Goal: Task Accomplishment & Management: Use online tool/utility

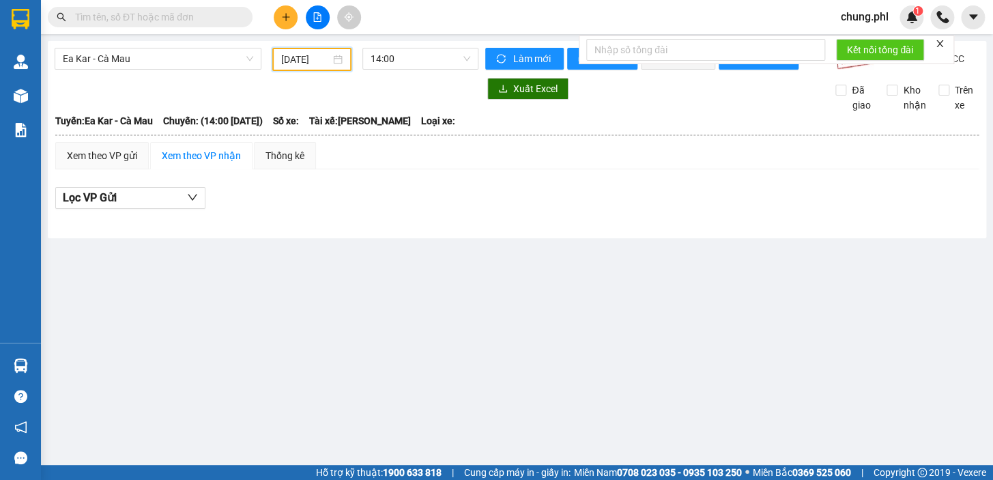
click at [307, 57] on input "[DATE]" at bounding box center [306, 59] width 50 height 15
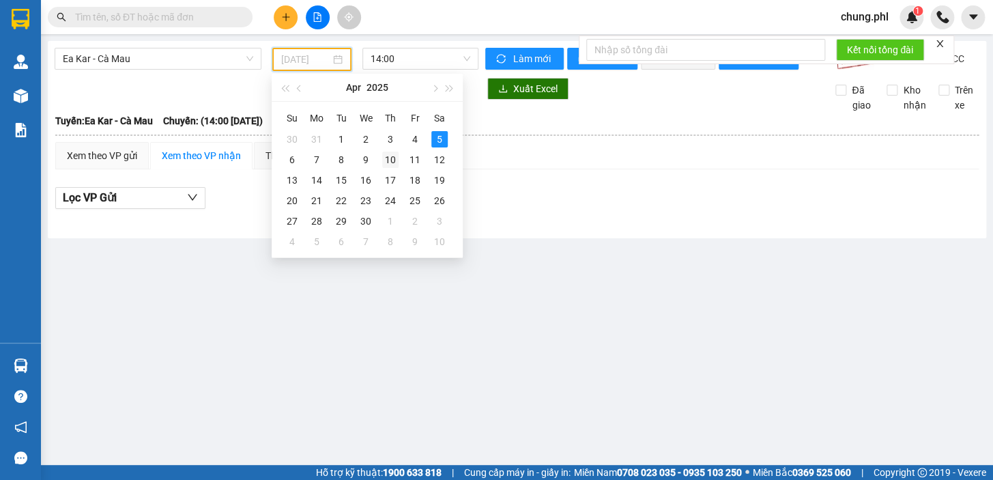
drag, startPoint x: 390, startPoint y: 158, endPoint x: 189, endPoint y: 33, distance: 235.9
click at [389, 156] on div "10" at bounding box center [390, 159] width 16 height 16
type input "[DATE]"
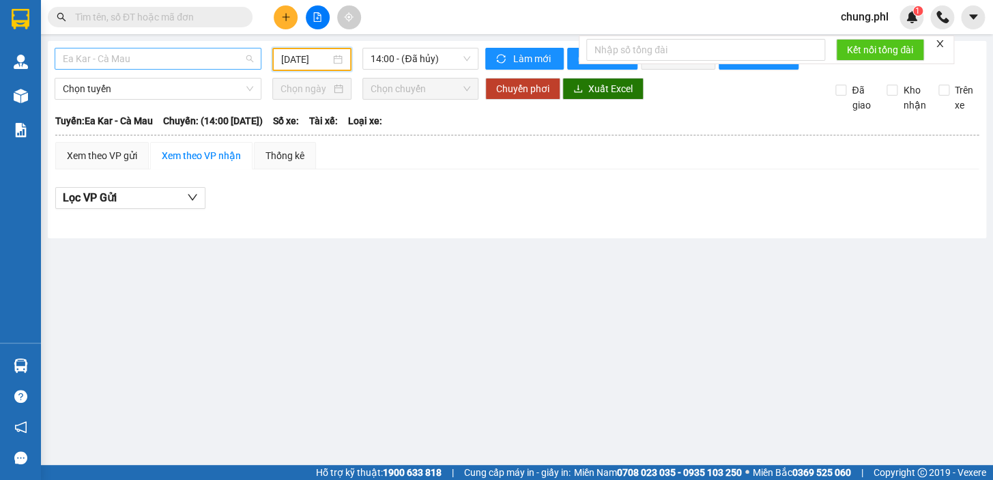
click at [186, 55] on span "Ea Kar - Cà Mau" at bounding box center [158, 58] width 190 height 20
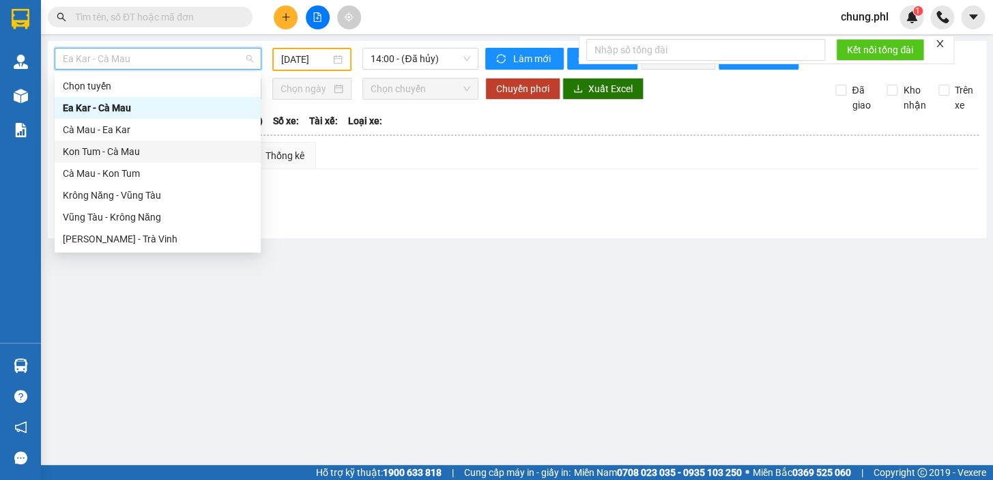
click at [118, 142] on div "Kon Tum - Cà Mau" at bounding box center [158, 152] width 206 height 22
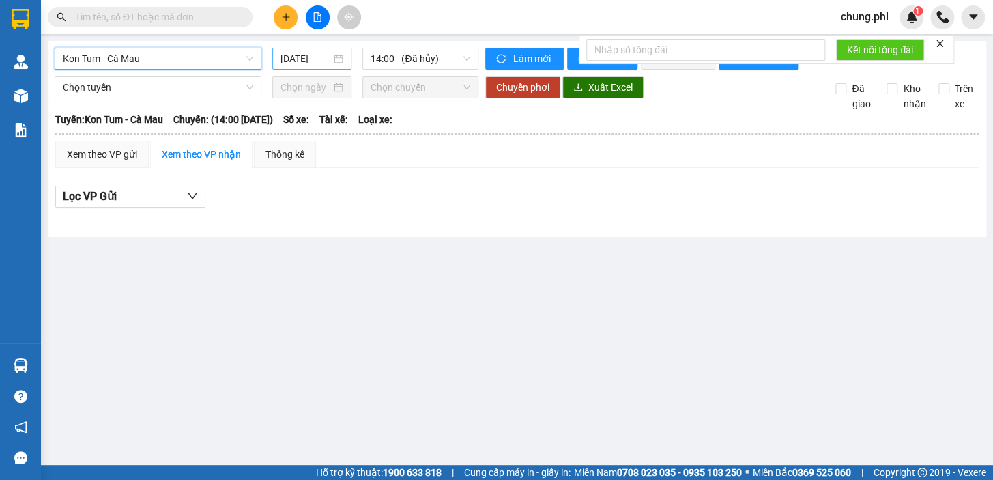
click at [306, 56] on input "[DATE]" at bounding box center [305, 58] width 51 height 15
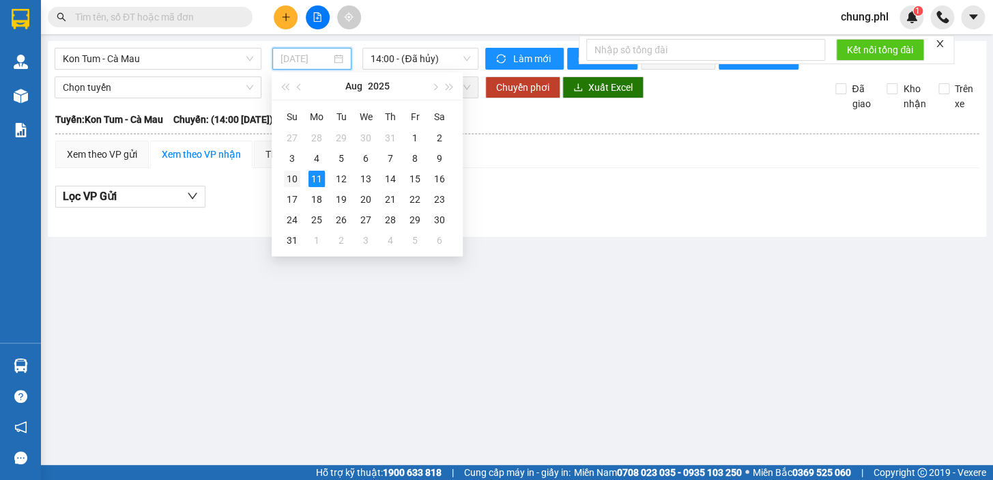
click at [300, 175] on div "10" at bounding box center [292, 179] width 16 height 16
type input "[DATE]"
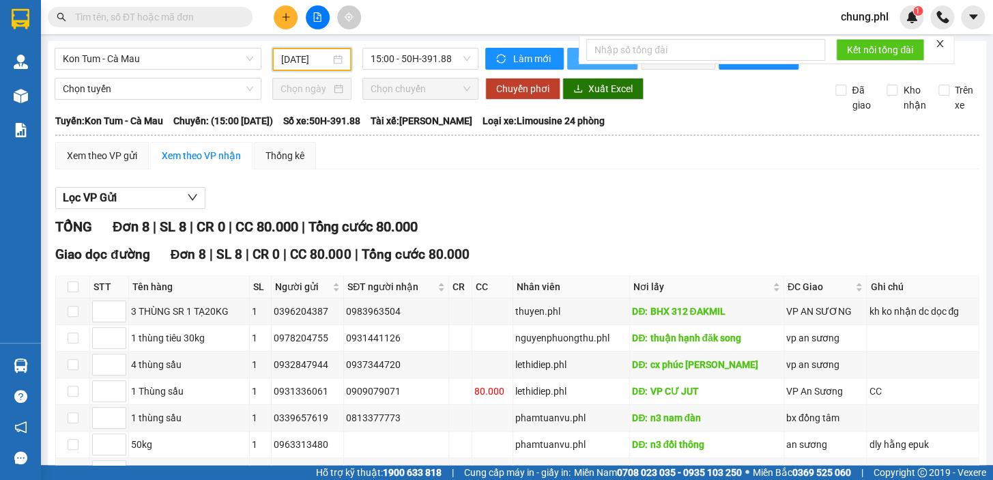
click at [571, 55] on button "In phơi" at bounding box center [602, 59] width 70 height 22
click at [193, 58] on span "Kon Tum - Cà Mau" at bounding box center [158, 58] width 190 height 20
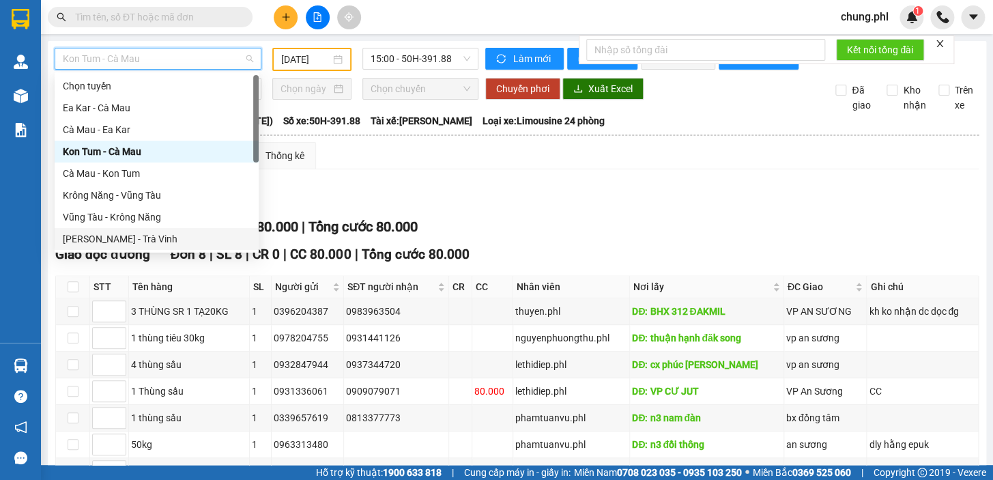
click at [136, 245] on div "[PERSON_NAME] - Trà Vinh" at bounding box center [157, 238] width 188 height 15
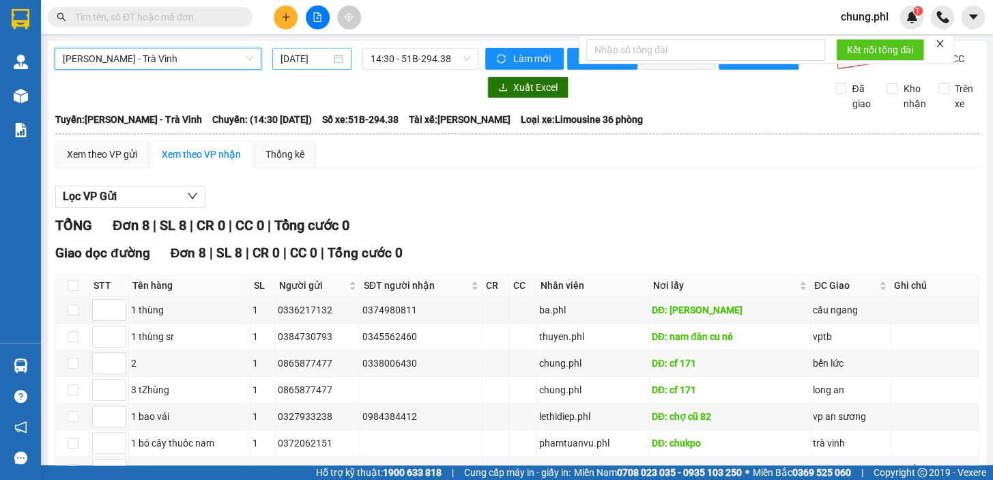
click at [308, 56] on input "[DATE]" at bounding box center [305, 58] width 51 height 15
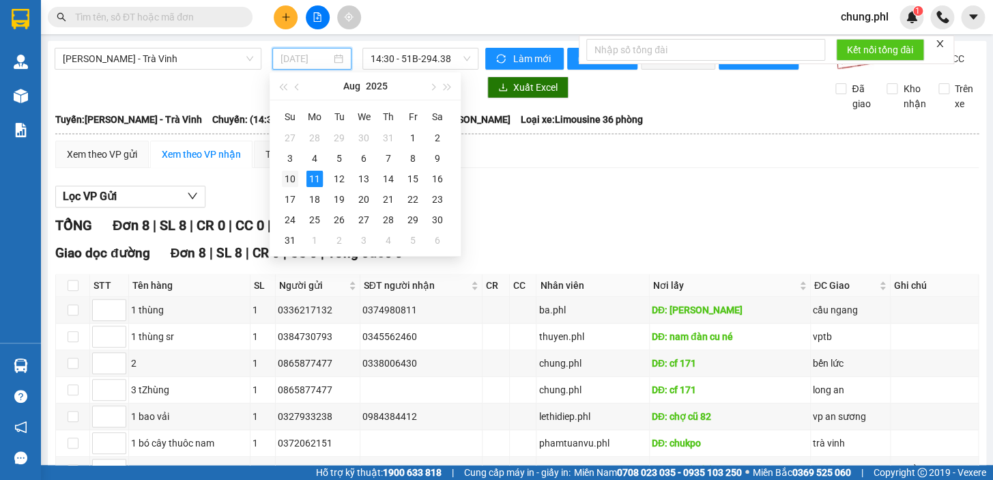
click at [286, 178] on div "10" at bounding box center [290, 179] width 16 height 16
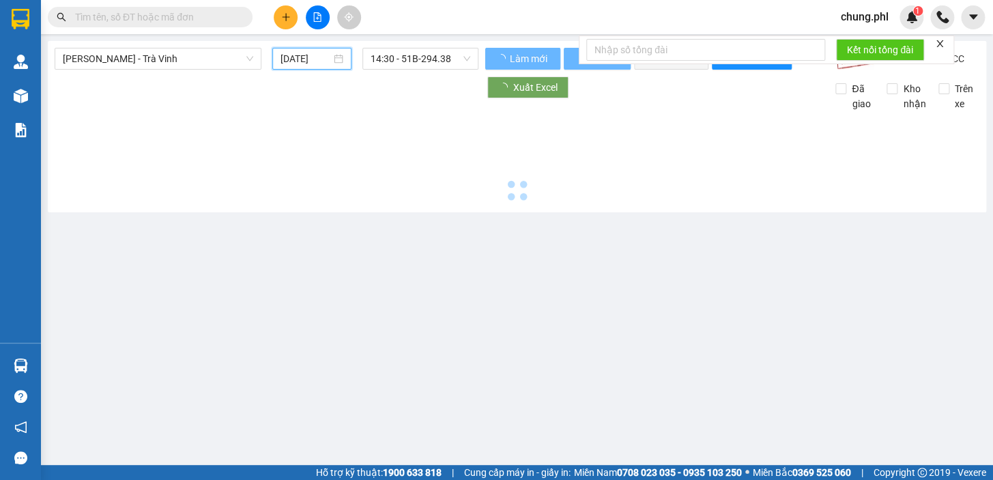
type input "[DATE]"
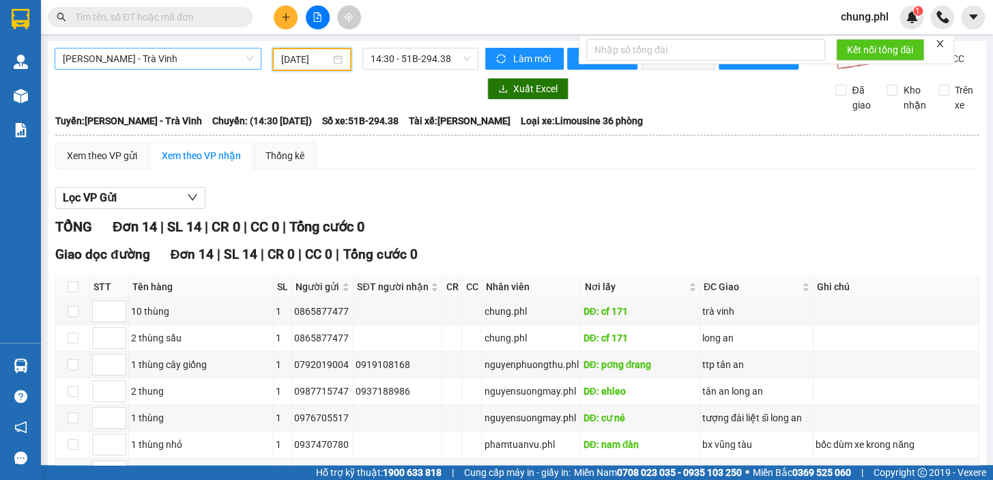
click at [181, 59] on span "[PERSON_NAME] - Trà Vinh" at bounding box center [158, 58] width 190 height 20
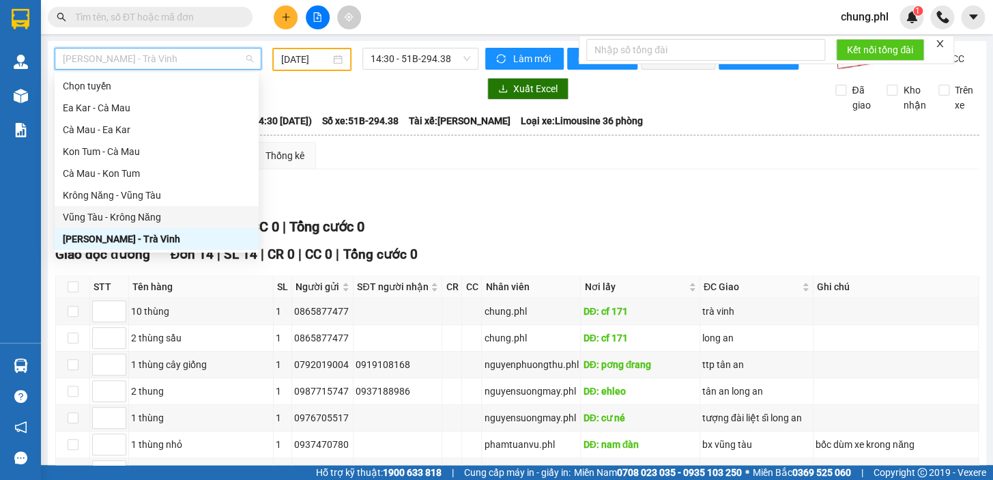
click at [136, 213] on div "Vũng Tàu - Krông Năng" at bounding box center [157, 216] width 188 height 15
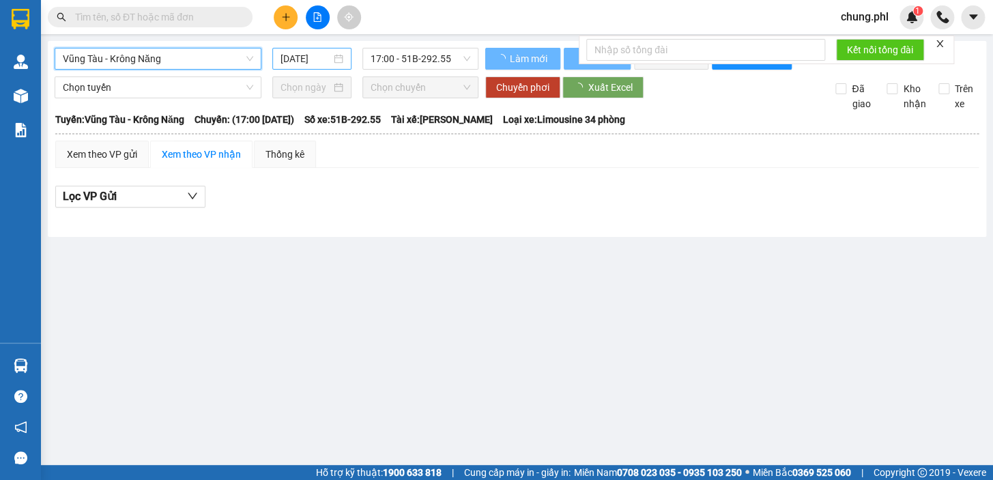
click at [306, 53] on input "[DATE]" at bounding box center [305, 58] width 51 height 15
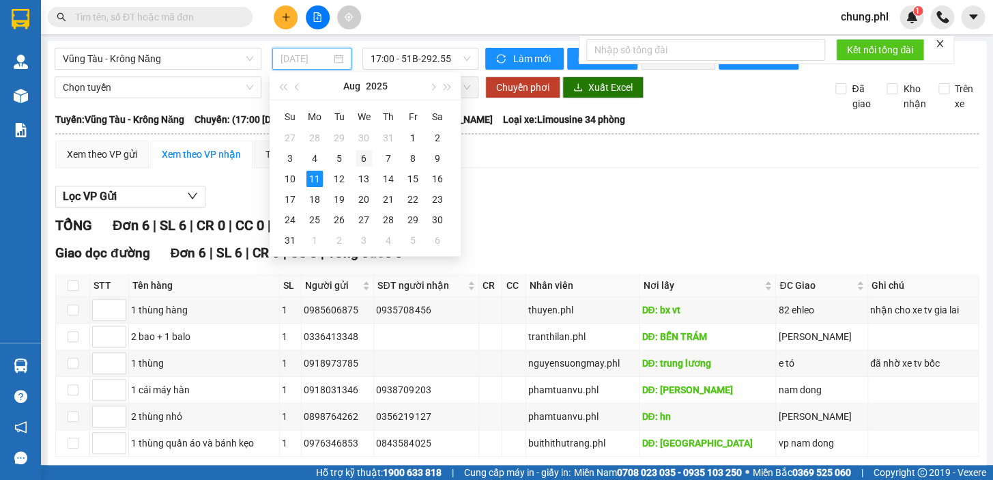
click at [360, 154] on div "6" at bounding box center [363, 158] width 16 height 16
type input "[DATE]"
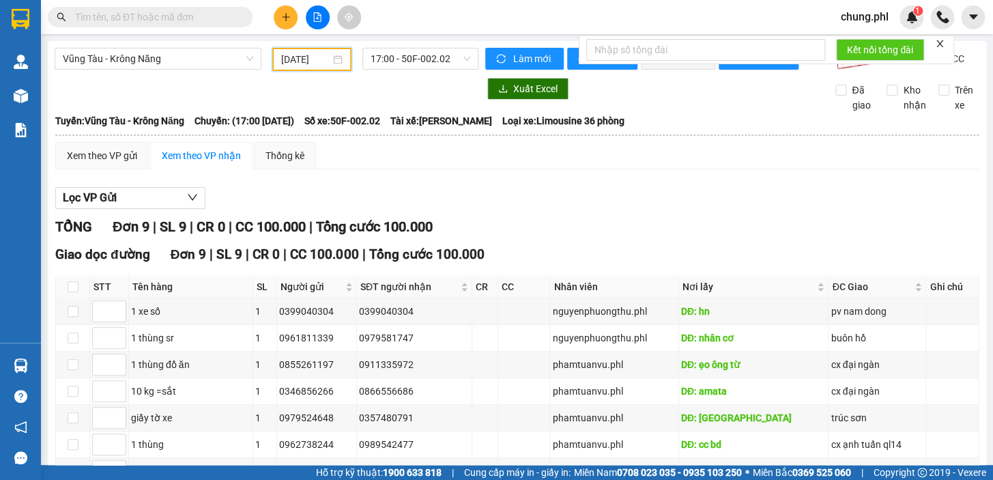
drag, startPoint x: 211, startPoint y: 60, endPoint x: 189, endPoint y: 83, distance: 31.8
click at [211, 60] on span "Vũng Tàu - Krông Năng" at bounding box center [158, 58] width 190 height 20
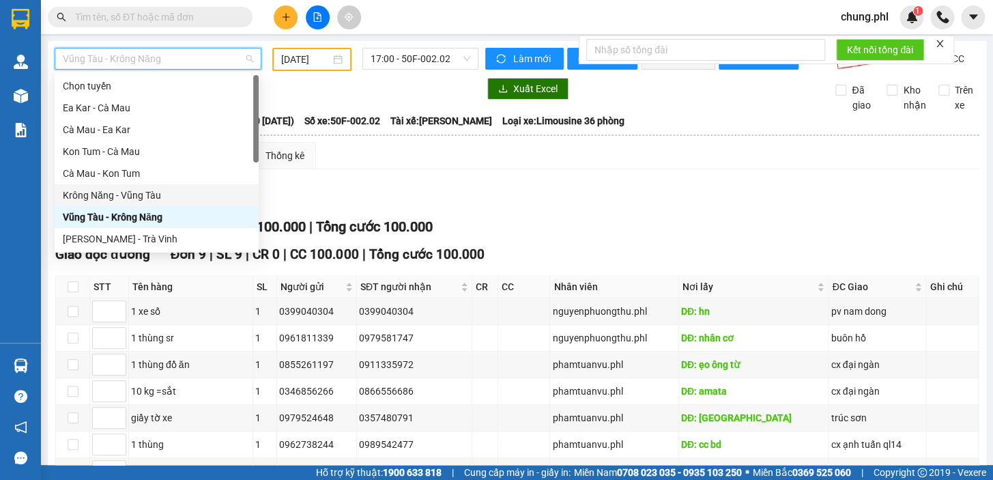
scroll to position [21, 0]
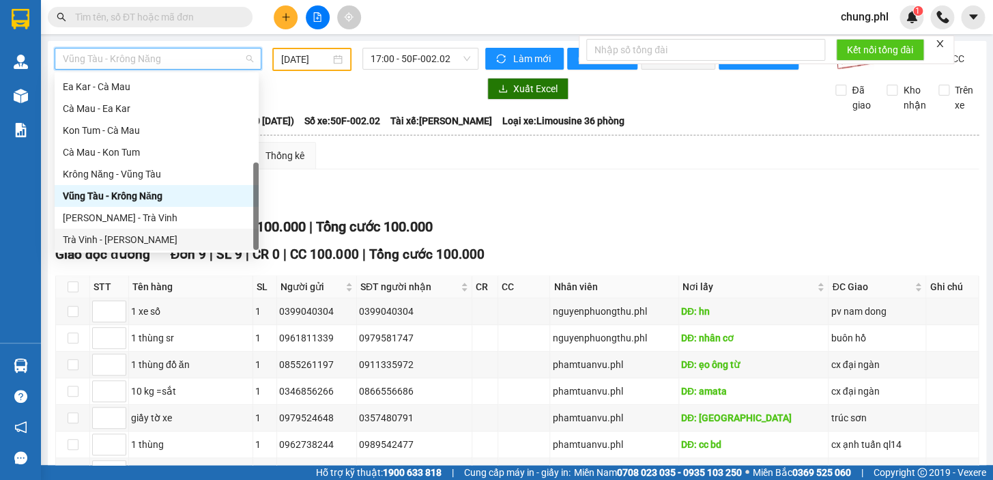
click at [130, 236] on div "Trà Vinh - [PERSON_NAME]" at bounding box center [157, 239] width 188 height 15
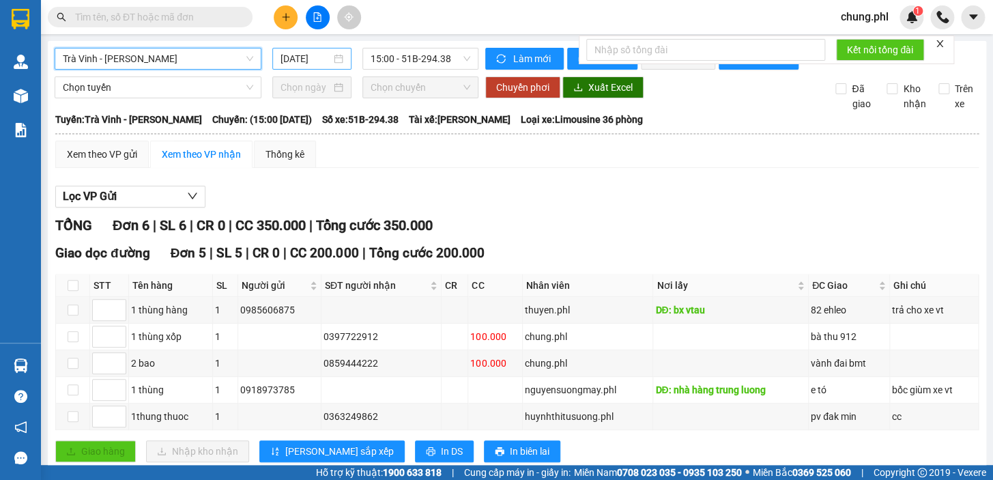
click at [317, 57] on input "[DATE]" at bounding box center [305, 58] width 51 height 15
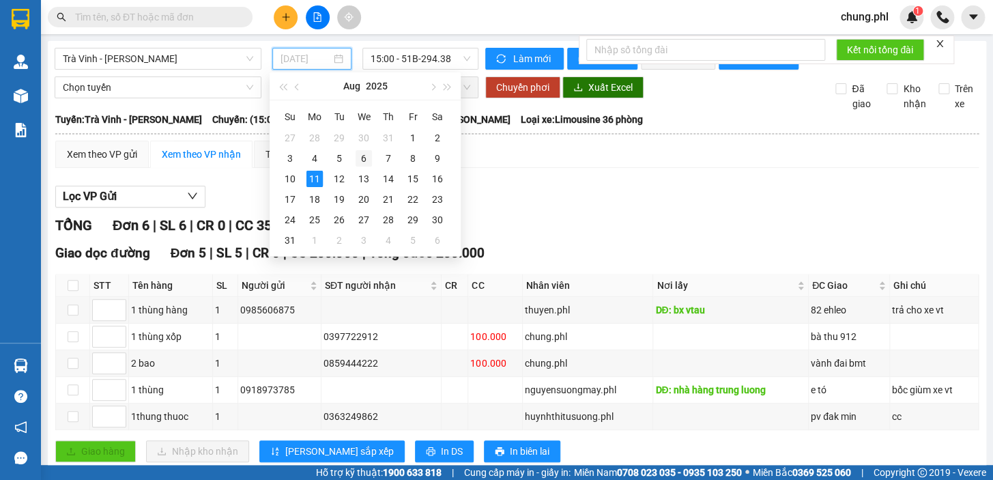
click at [362, 154] on div "6" at bounding box center [363, 158] width 16 height 16
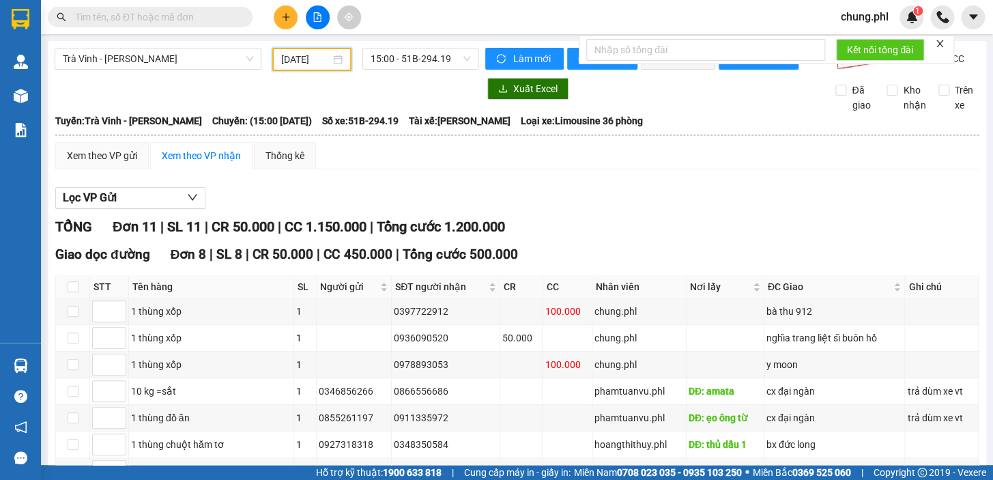
click at [939, 40] on icon "close" at bounding box center [940, 44] width 10 height 10
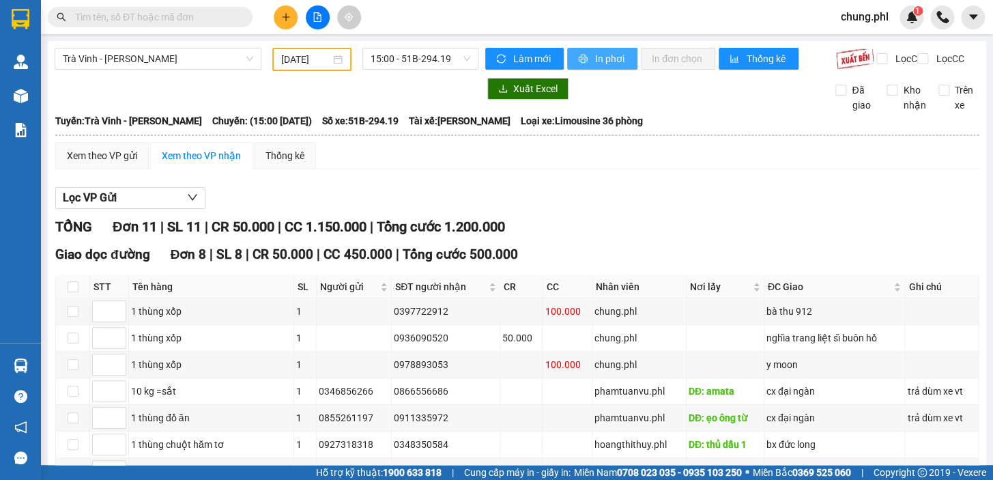
click at [615, 57] on span "In phơi" at bounding box center [610, 58] width 31 height 15
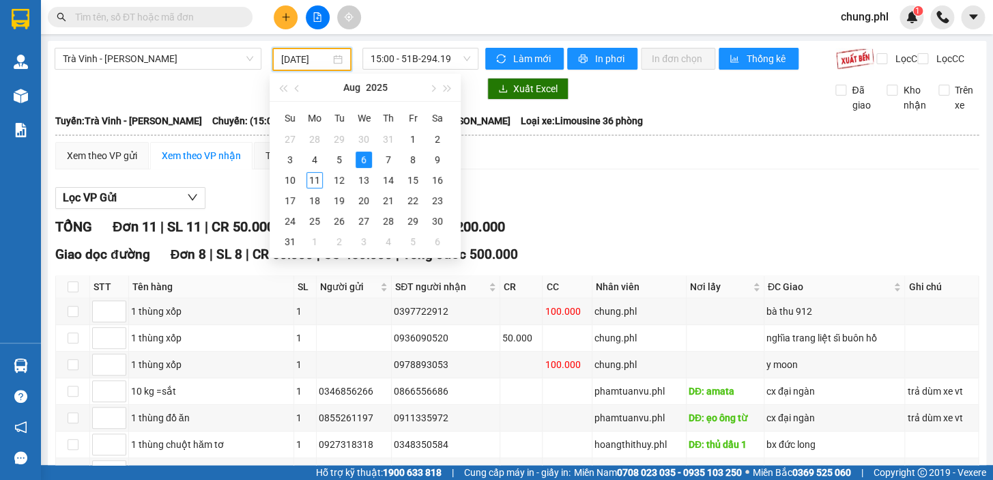
click at [315, 61] on input "[DATE]" at bounding box center [306, 59] width 50 height 15
click at [393, 154] on div "7" at bounding box center [388, 159] width 16 height 16
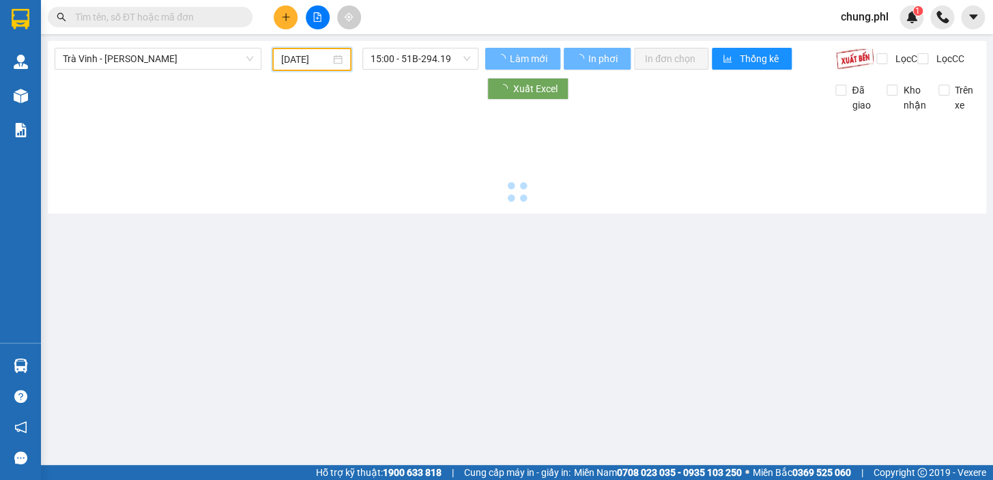
type input "[DATE]"
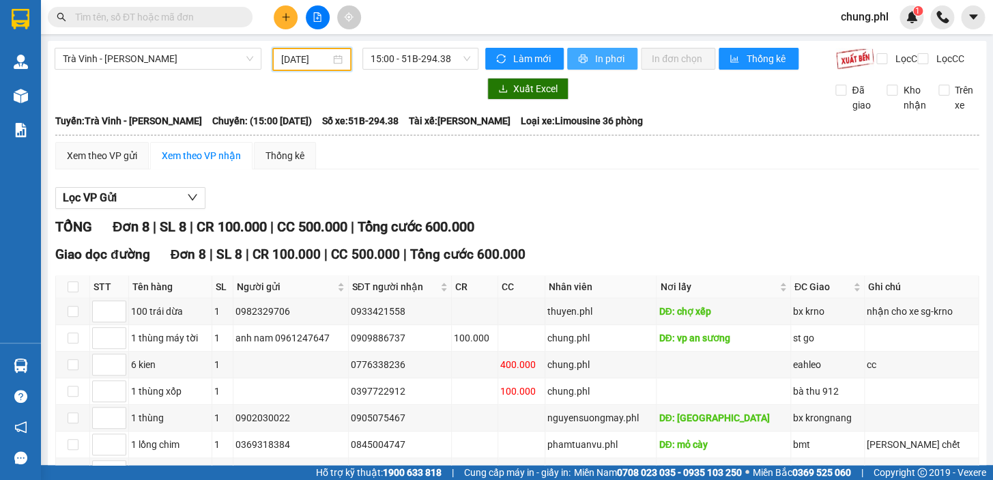
click at [583, 48] on button "In phơi" at bounding box center [602, 59] width 70 height 22
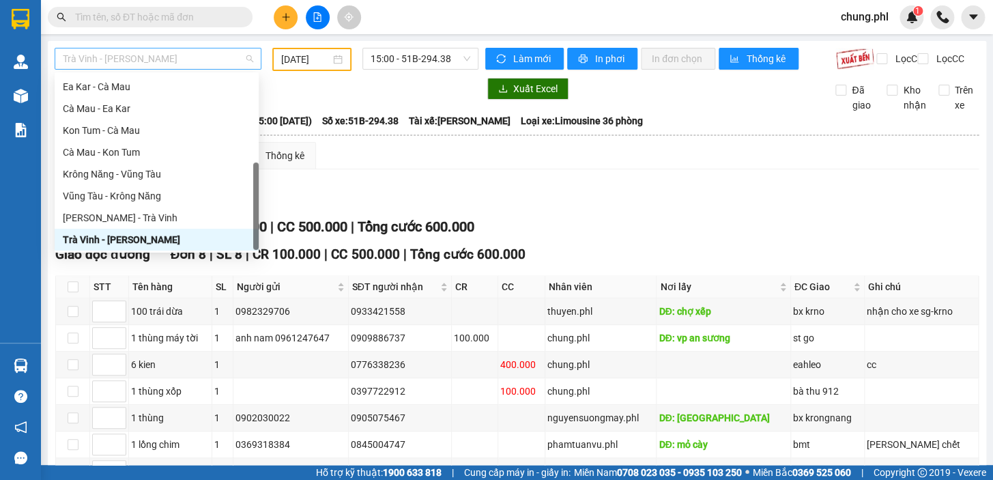
scroll to position [21, 0]
click at [228, 62] on span "Trà Vinh - [PERSON_NAME]" at bounding box center [158, 58] width 190 height 20
click at [154, 190] on div "Vũng Tàu - Krông Năng" at bounding box center [157, 195] width 188 height 15
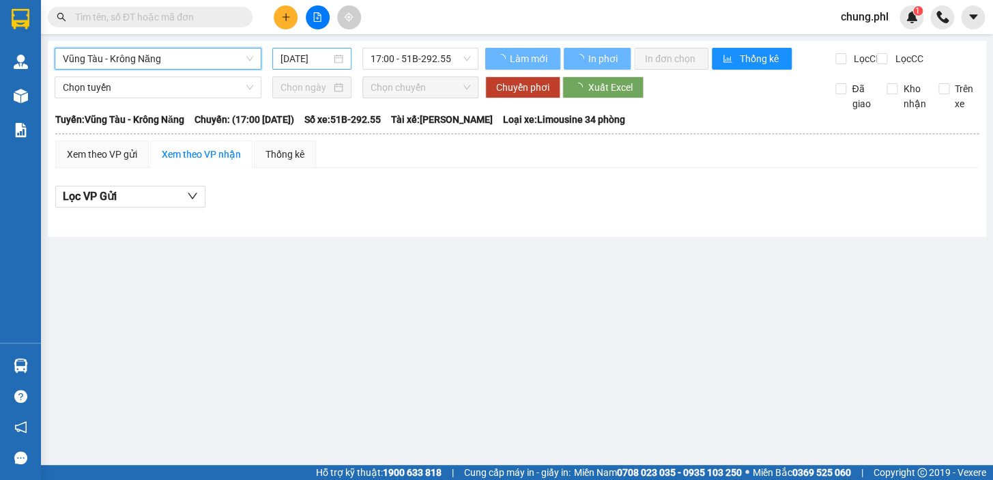
click at [316, 59] on input "[DATE]" at bounding box center [305, 58] width 51 height 15
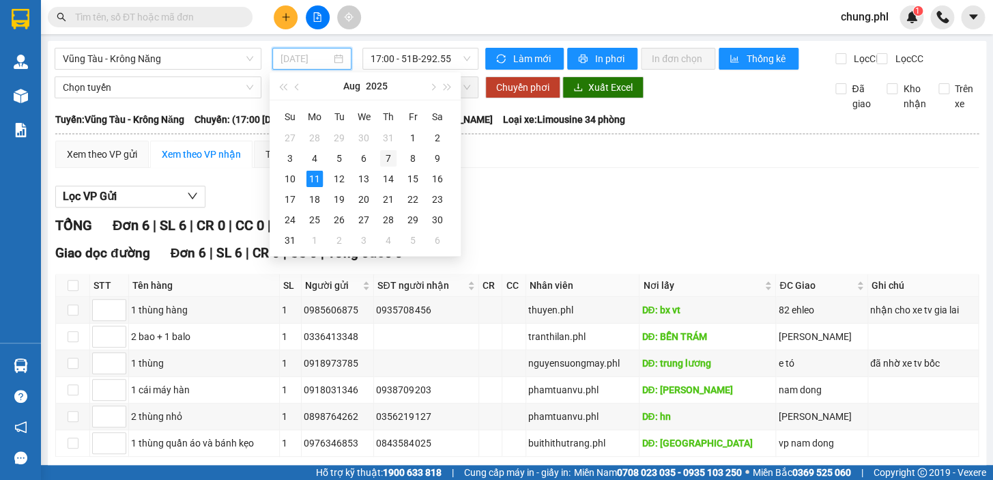
click at [391, 158] on div "7" at bounding box center [388, 158] width 16 height 16
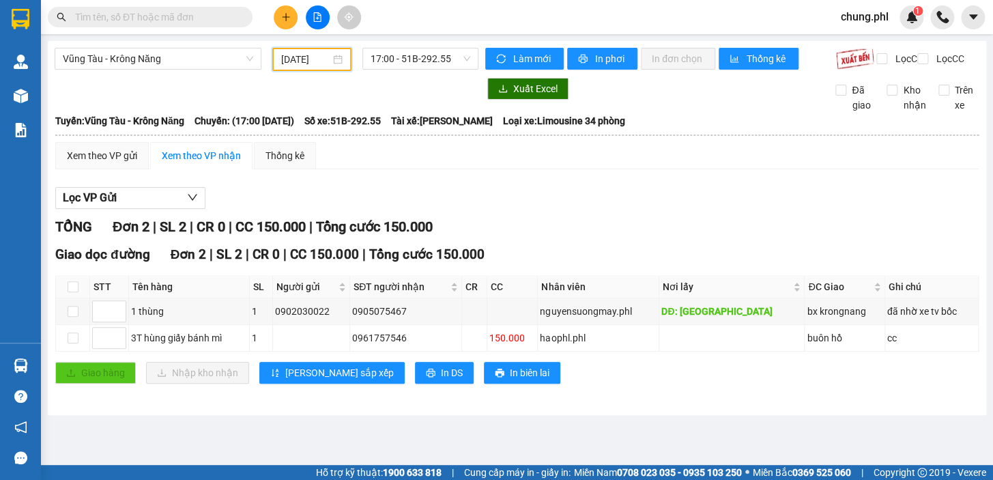
click at [285, 59] on input "[DATE]" at bounding box center [306, 59] width 50 height 15
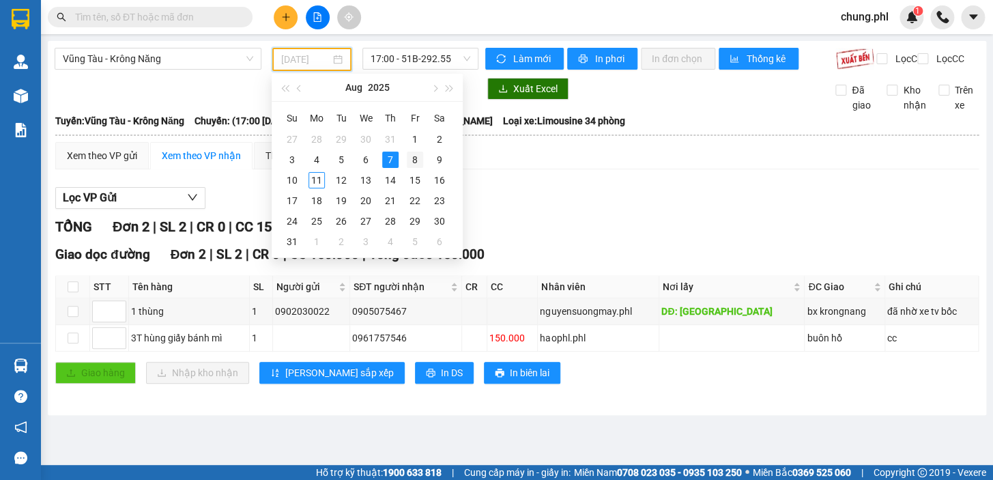
click at [415, 163] on div "8" at bounding box center [415, 159] width 16 height 16
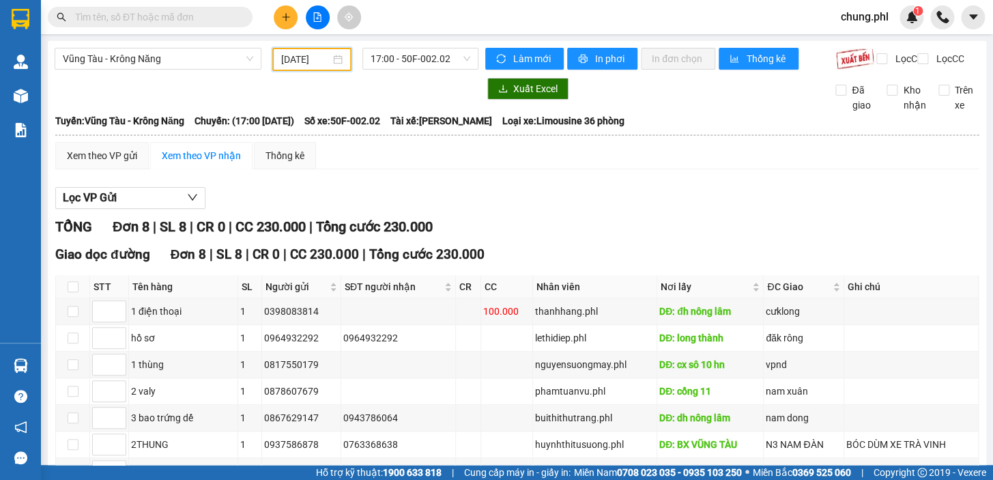
click at [325, 59] on input "[DATE]" at bounding box center [306, 59] width 50 height 15
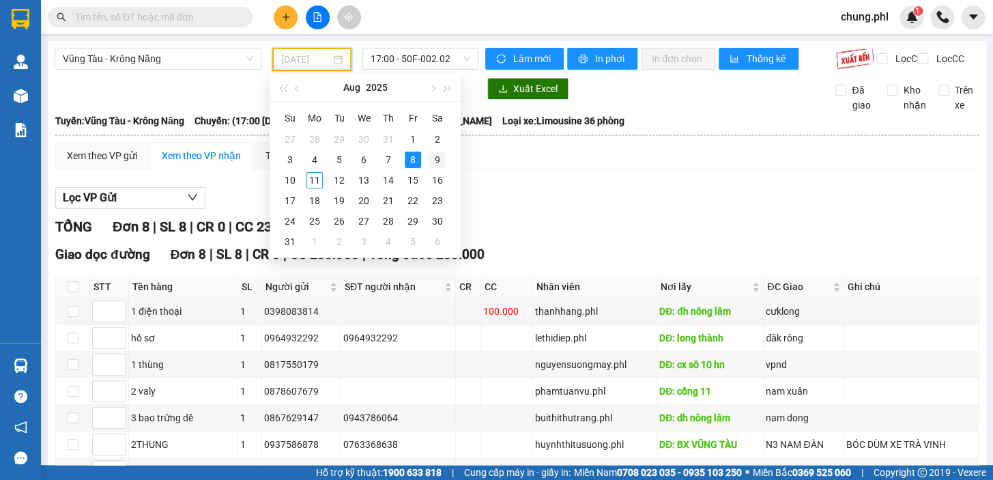
click at [431, 159] on div "9" at bounding box center [437, 159] width 16 height 16
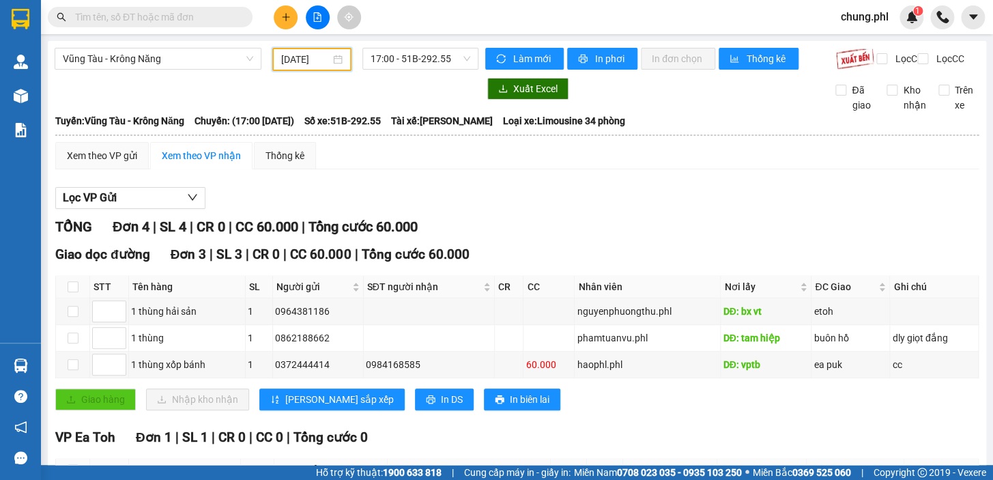
click at [320, 59] on input "[DATE]" at bounding box center [306, 59] width 50 height 15
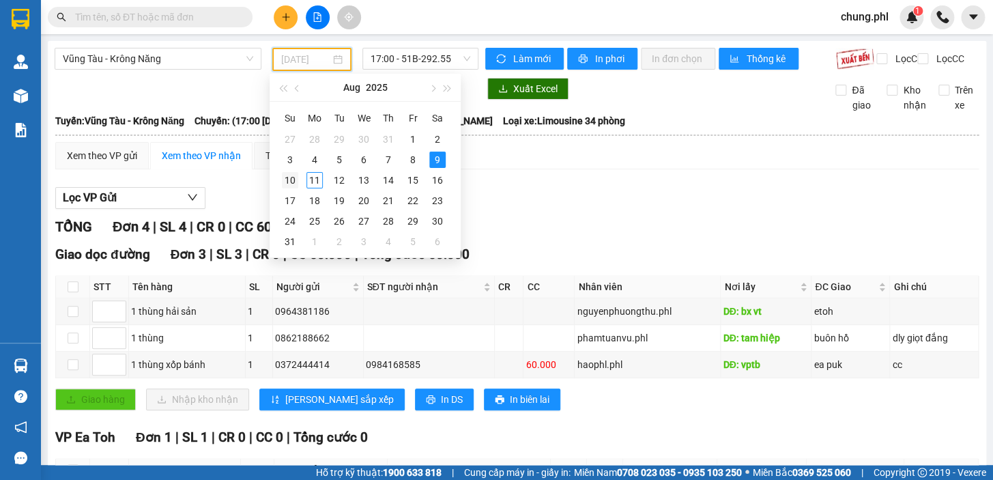
click at [297, 177] on div "10" at bounding box center [290, 180] width 16 height 16
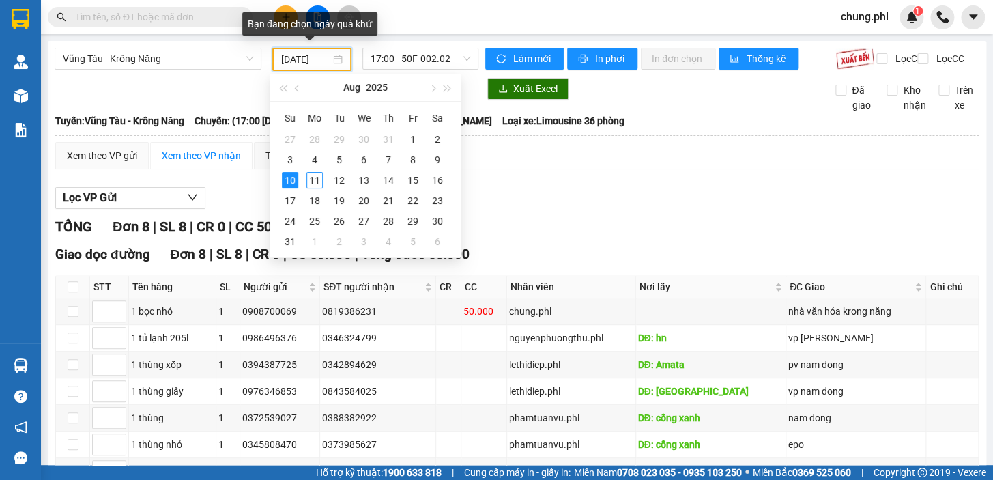
click at [320, 60] on input "[DATE]" at bounding box center [306, 59] width 50 height 15
click at [316, 175] on div "11" at bounding box center [314, 180] width 16 height 16
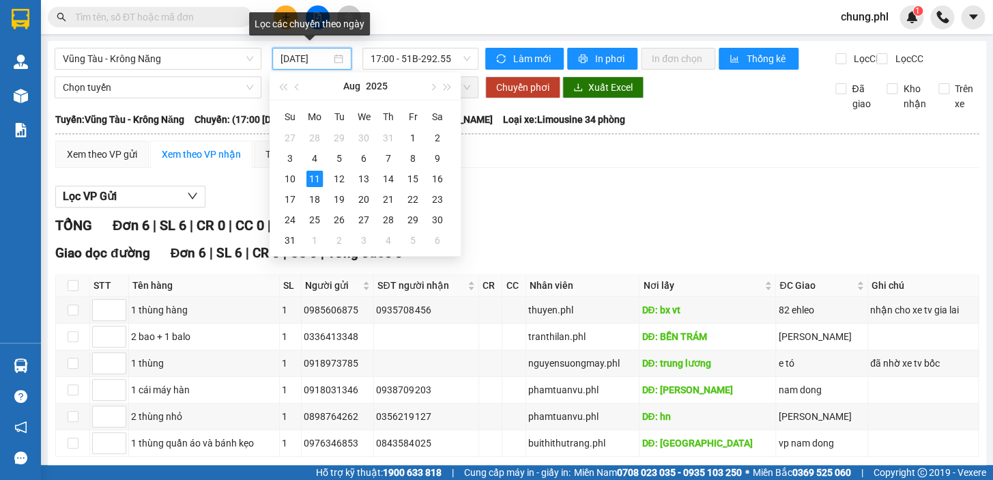
click at [295, 55] on input "[DATE]" at bounding box center [305, 58] width 51 height 15
type input "[DATE]"
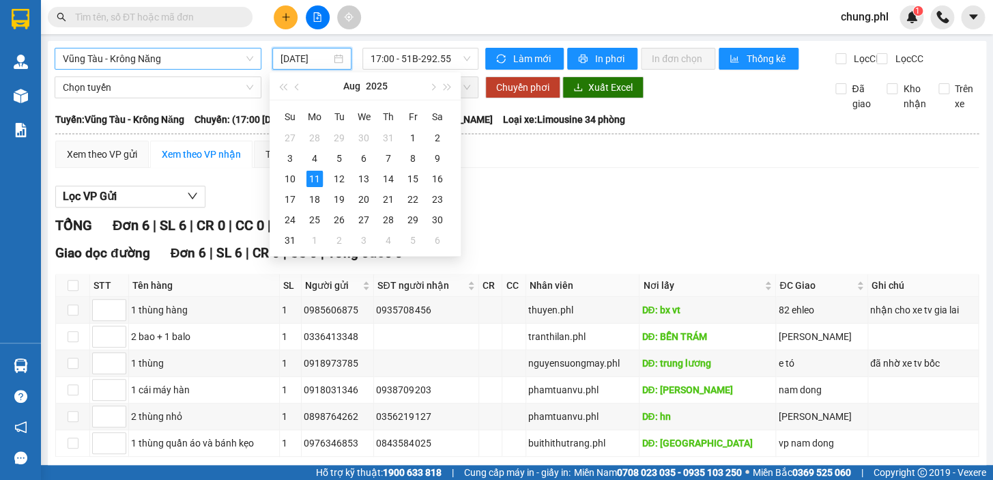
click at [177, 56] on span "Vũng Tàu - Krông Năng" at bounding box center [158, 58] width 190 height 20
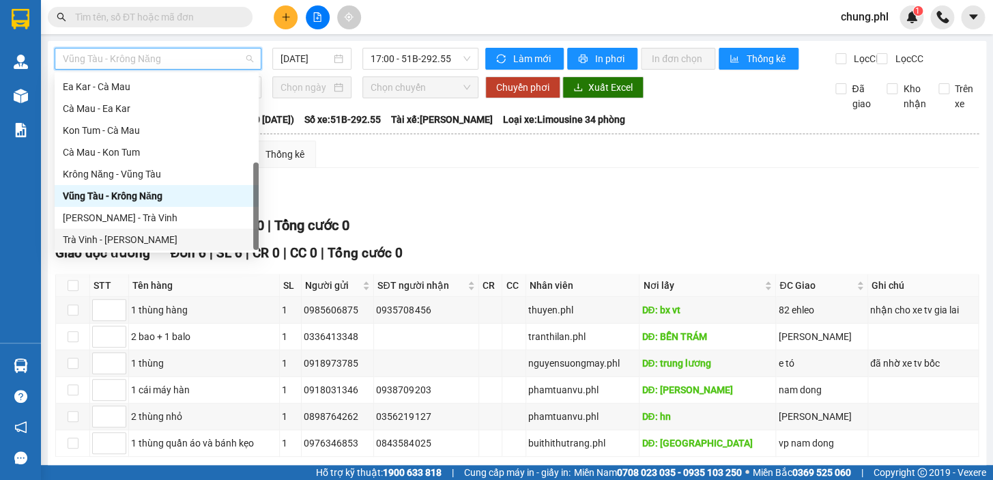
click at [128, 229] on div "Trà Vinh - [PERSON_NAME]" at bounding box center [157, 240] width 204 height 22
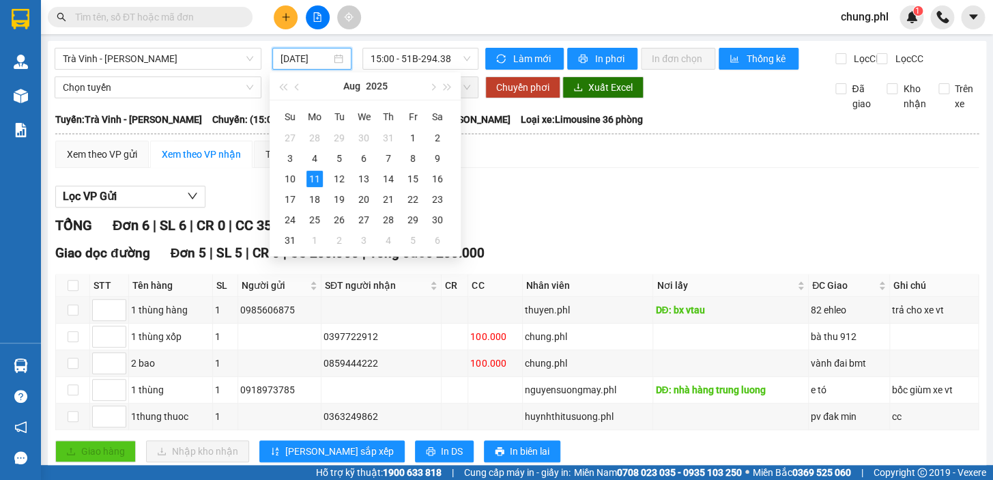
click at [305, 53] on input "[DATE]" at bounding box center [305, 58] width 51 height 15
click at [383, 155] on div "7" at bounding box center [388, 158] width 16 height 16
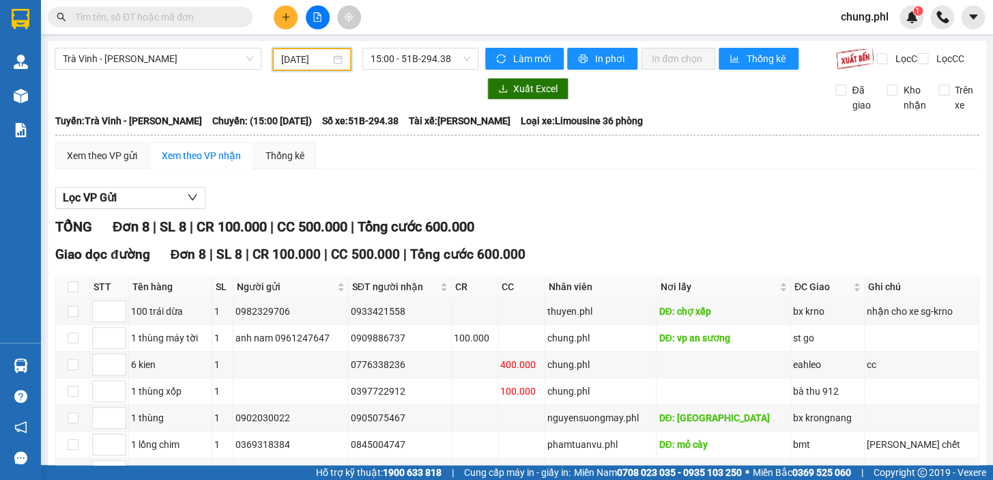
click at [306, 55] on input "[DATE]" at bounding box center [306, 59] width 50 height 15
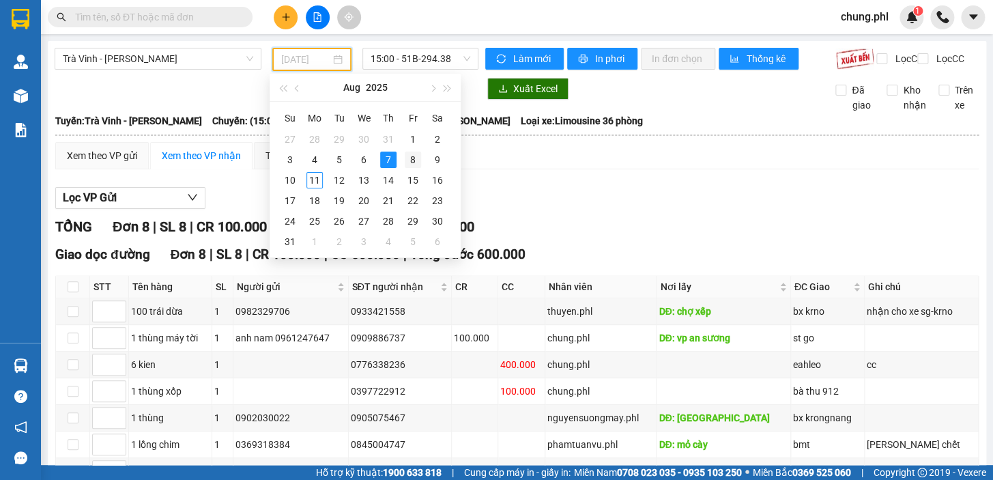
click at [413, 158] on div "8" at bounding box center [413, 159] width 16 height 16
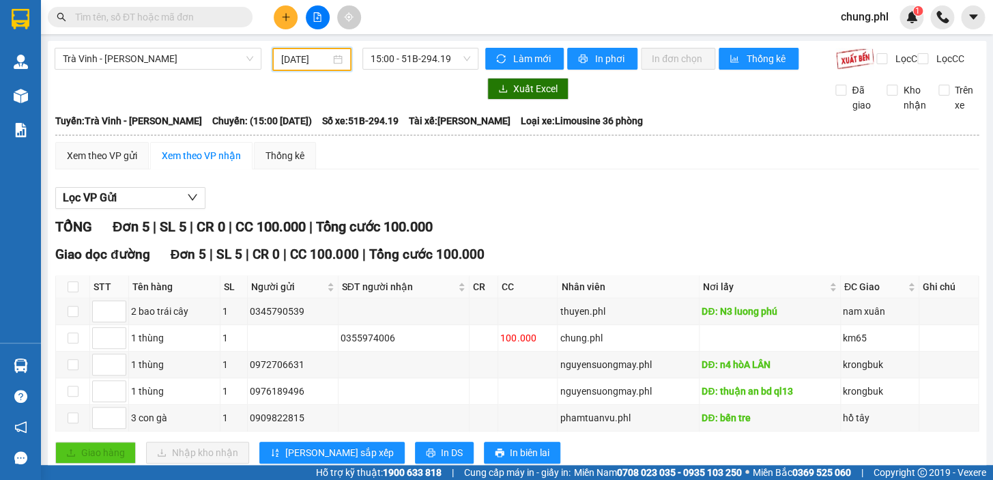
click at [315, 53] on input "[DATE]" at bounding box center [306, 59] width 50 height 15
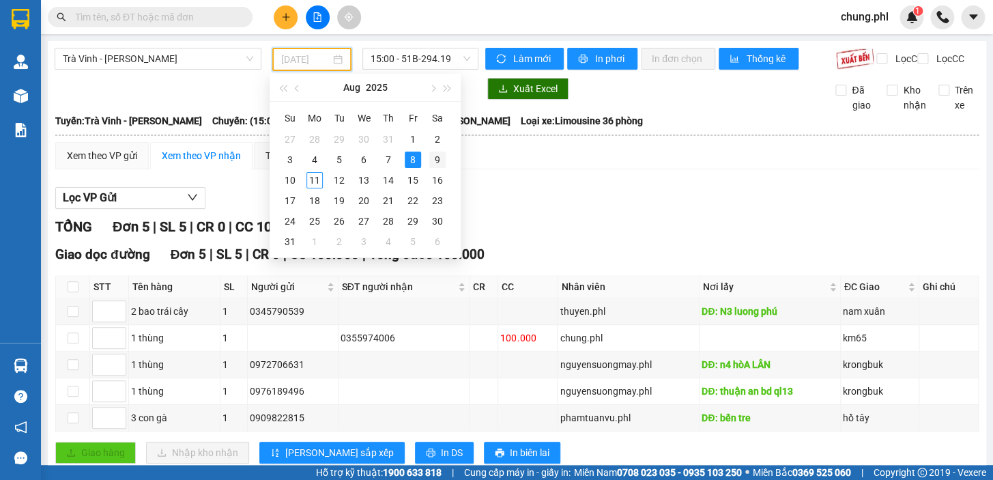
click at [437, 160] on div "9" at bounding box center [437, 159] width 16 height 16
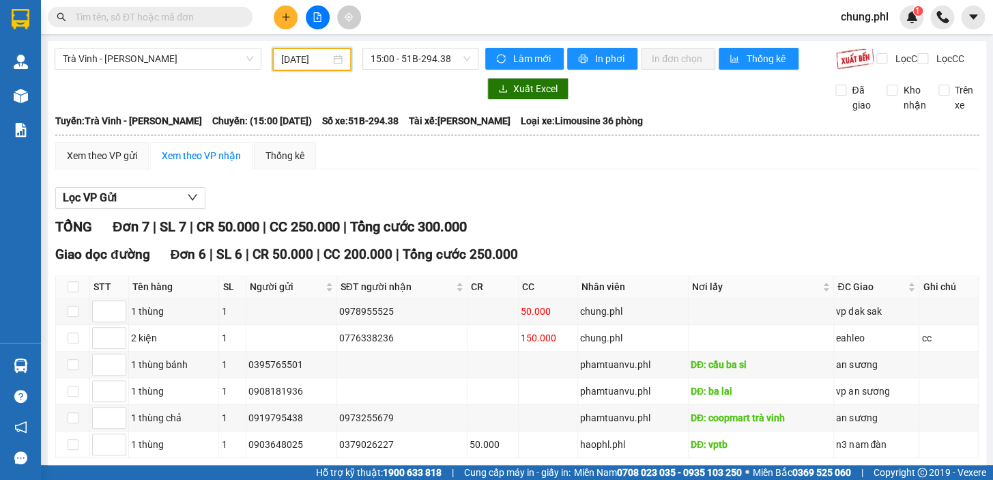
click at [308, 64] on input "[DATE]" at bounding box center [306, 59] width 50 height 15
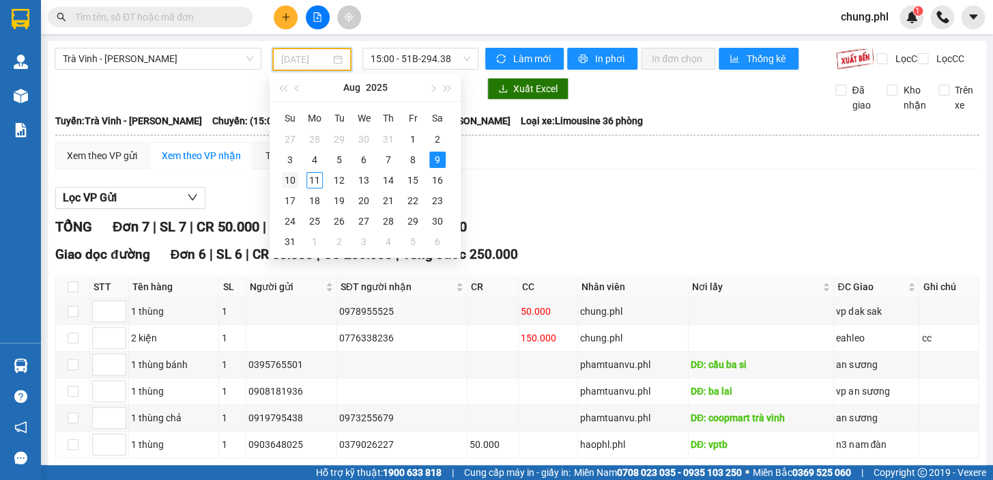
click at [290, 179] on div "10" at bounding box center [290, 180] width 16 height 16
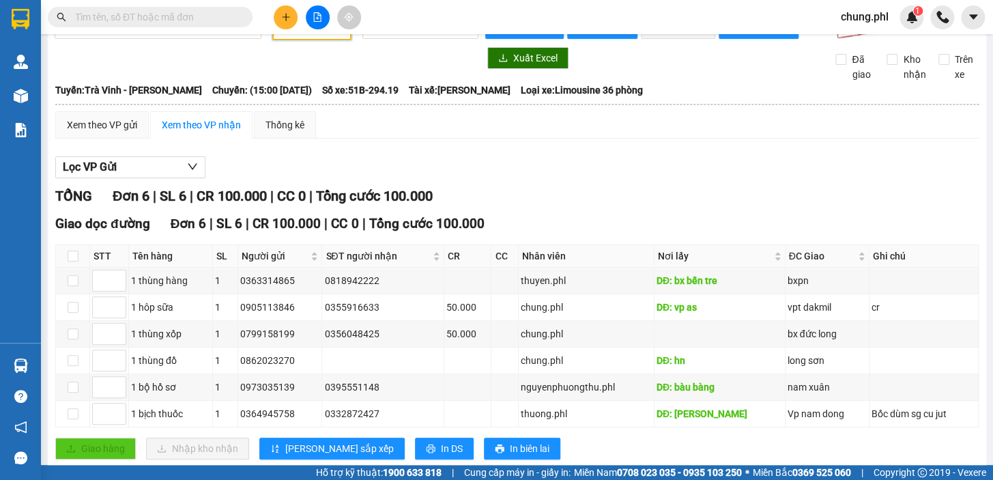
scroll to position [10, 0]
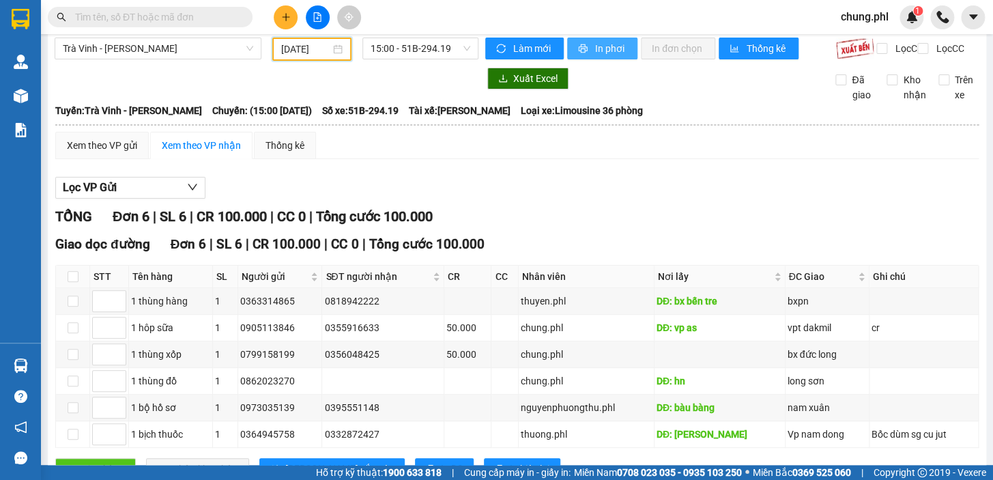
click at [585, 48] on button "In phơi" at bounding box center [602, 49] width 70 height 22
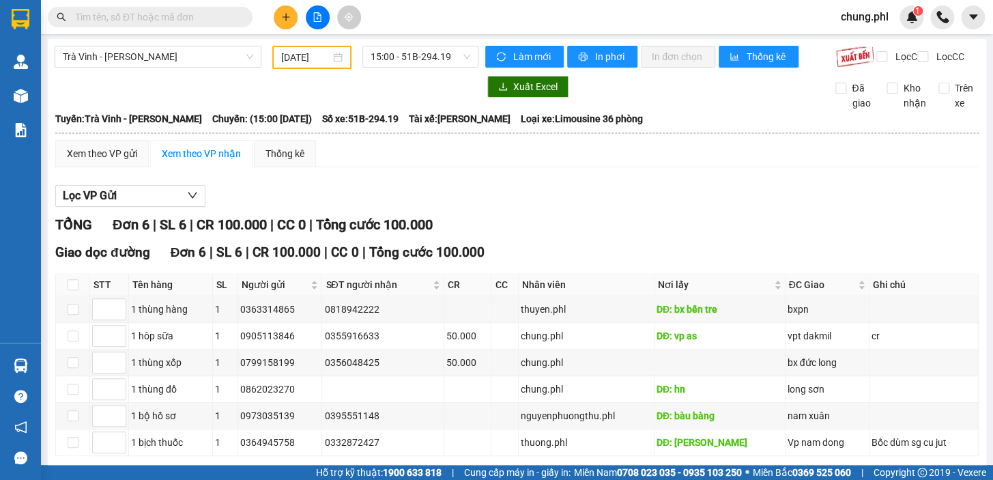
scroll to position [0, 0]
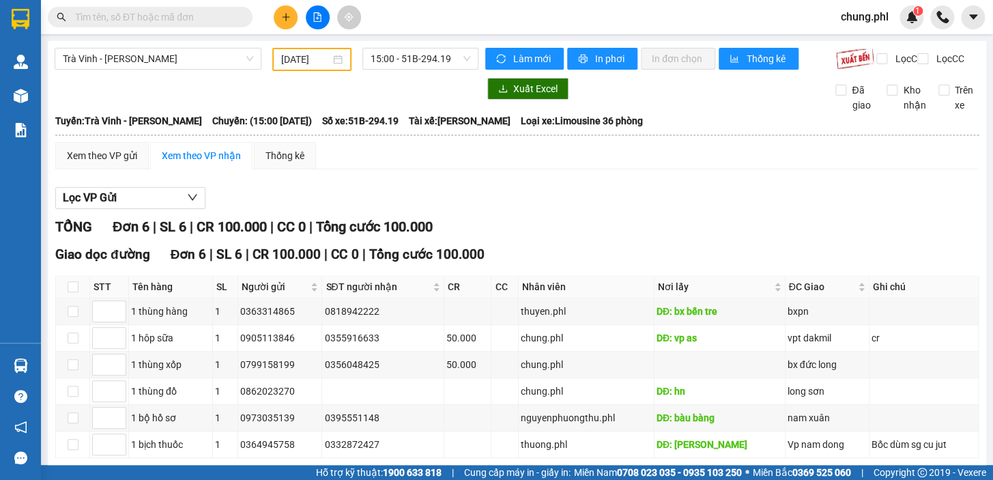
click at [304, 61] on input "[DATE]" at bounding box center [306, 59] width 50 height 15
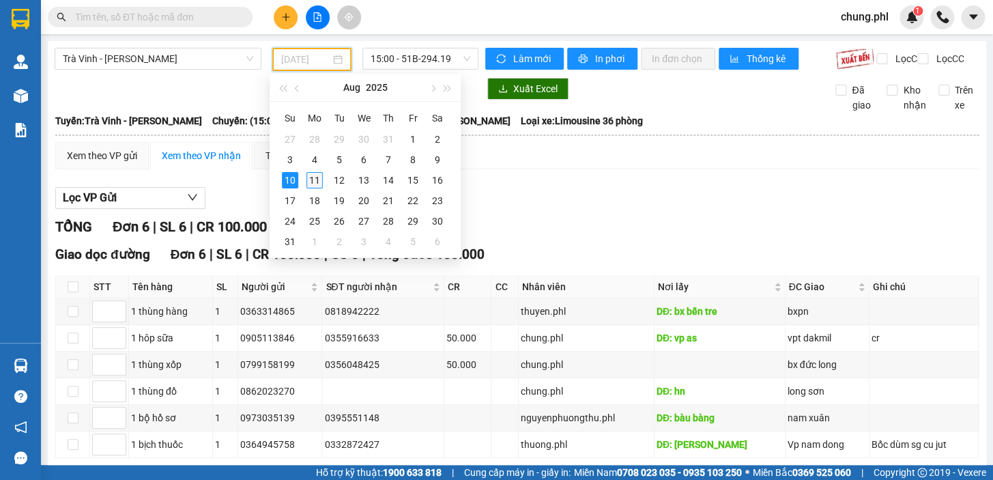
click at [317, 177] on div "11" at bounding box center [314, 180] width 16 height 16
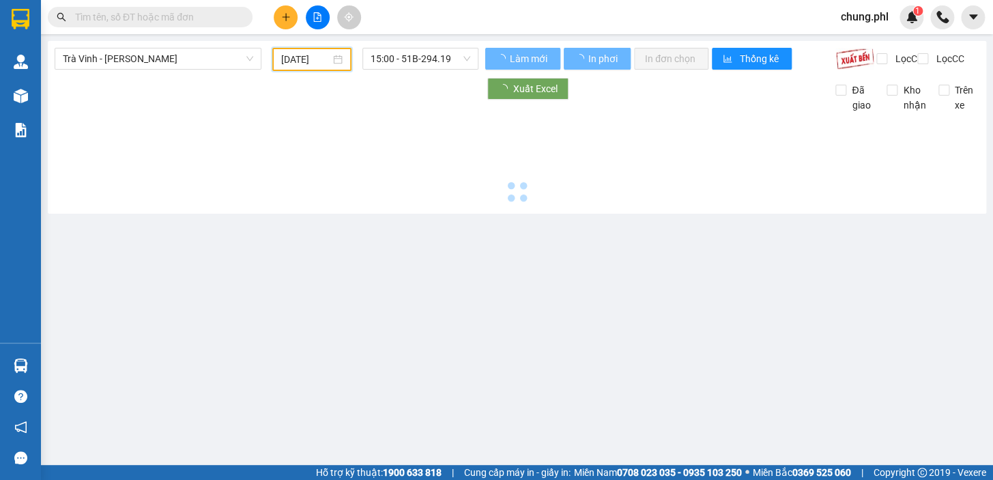
type input "[DATE]"
